Goal: Task Accomplishment & Management: Manage account settings

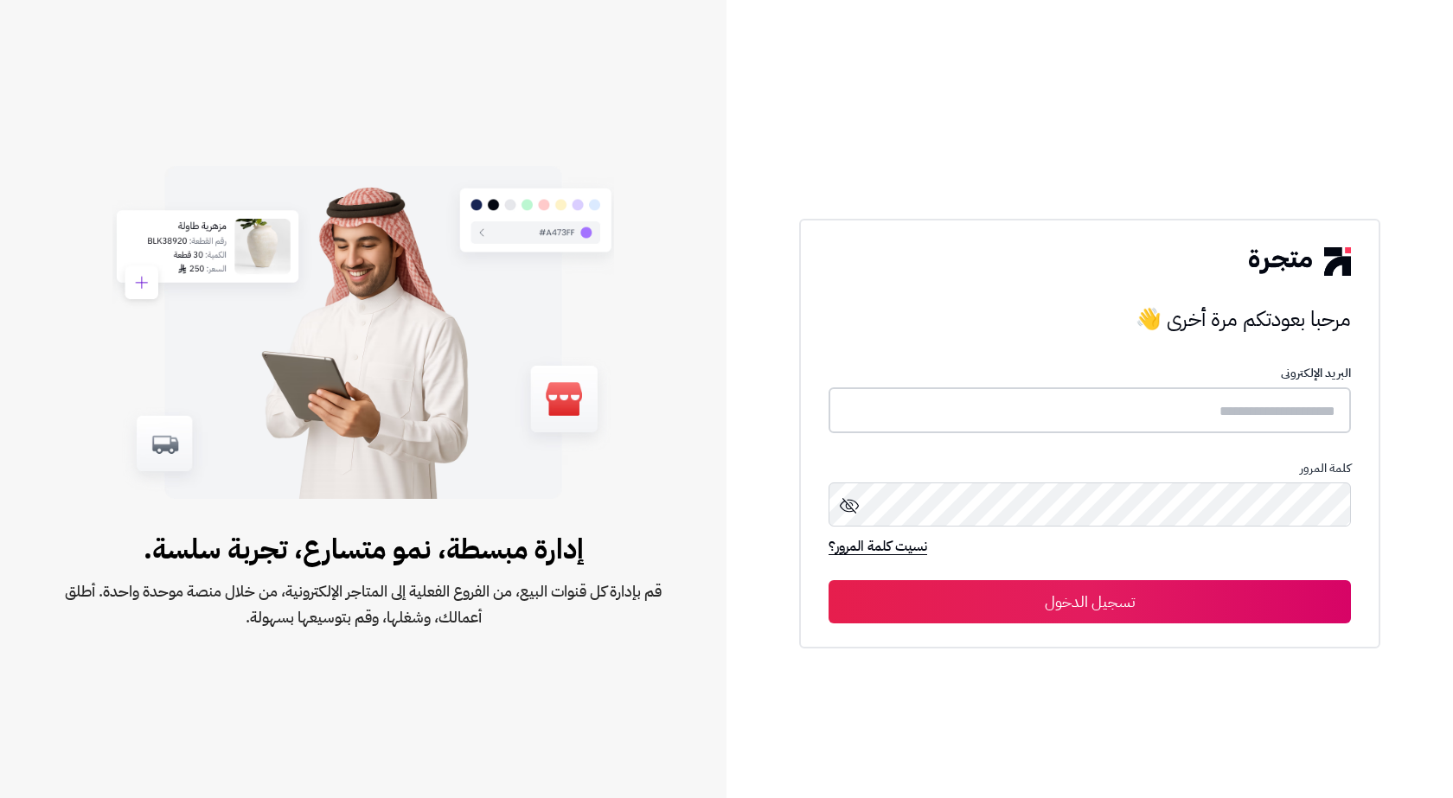
type input "**********"
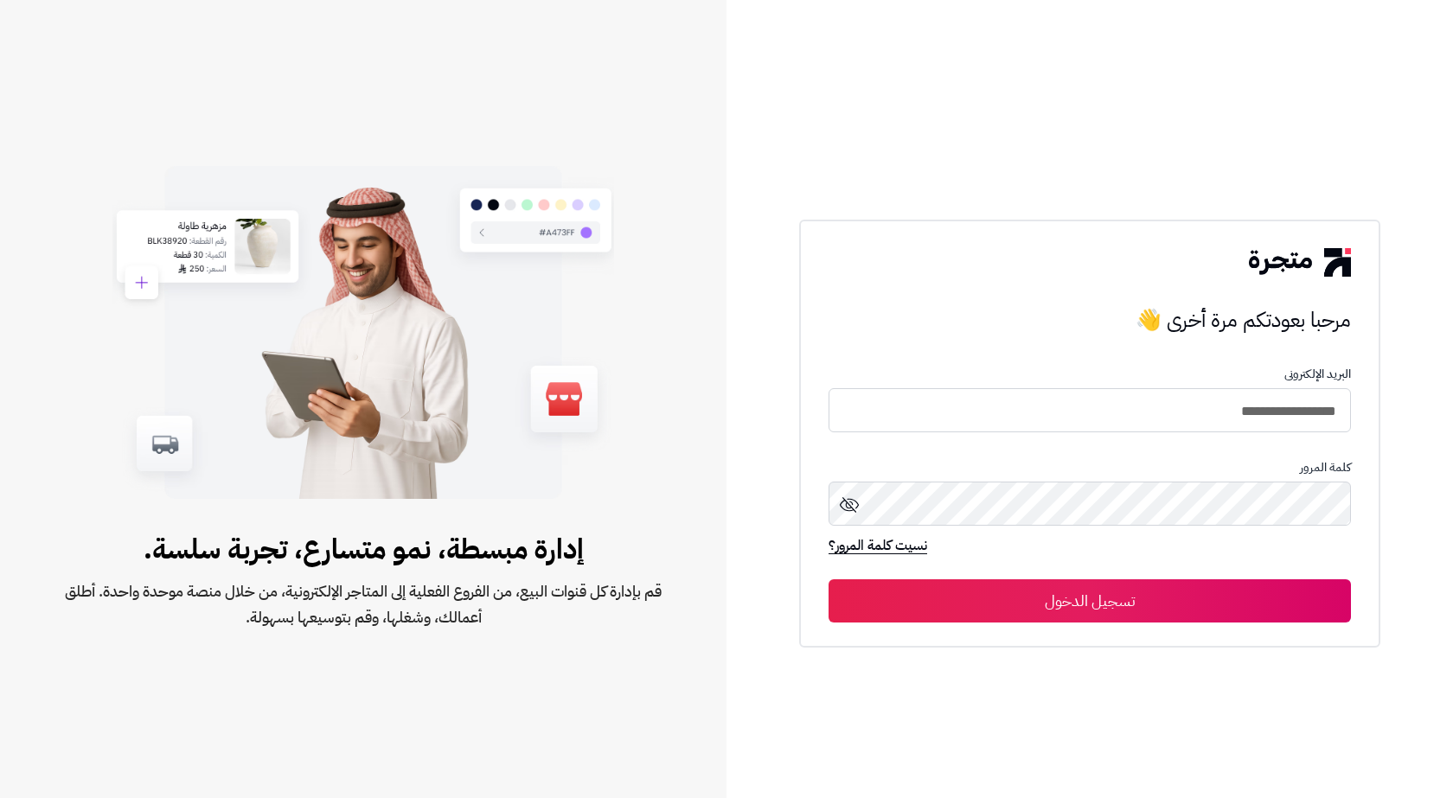
click at [1133, 603] on button "تسجيل الدخول" at bounding box center [1090, 601] width 522 height 43
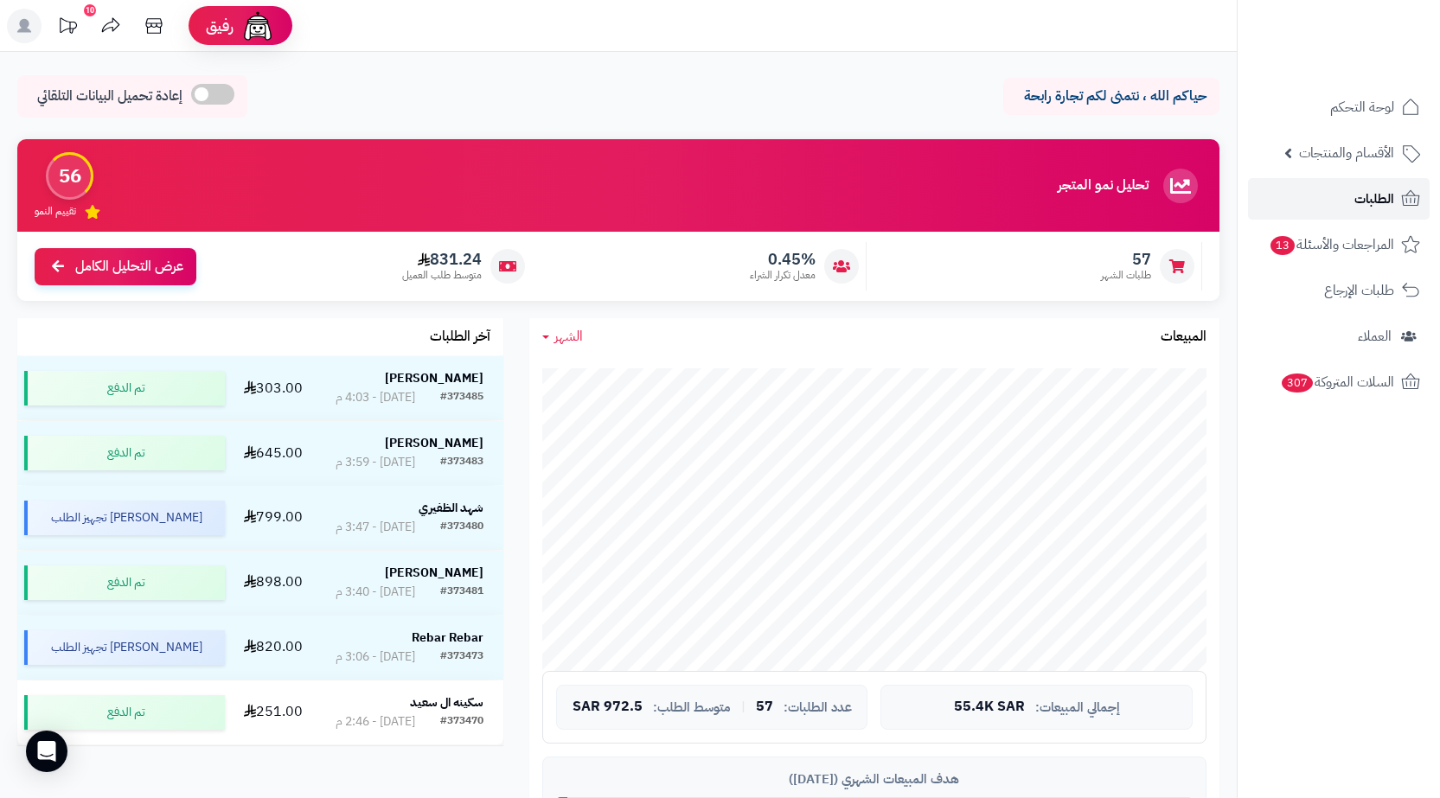
click at [1363, 199] on span "الطلبات" at bounding box center [1374, 199] width 40 height 24
